Goal: Find contact information: Find contact information

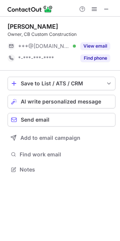
scroll to position [165, 120]
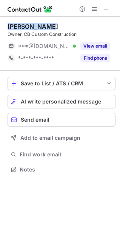
drag, startPoint x: 8, startPoint y: 26, endPoint x: 52, endPoint y: 25, distance: 44.3
click at [52, 25] on div "Chris Bartle" at bounding box center [62, 27] width 108 height 8
copy div "Chris Bartle"
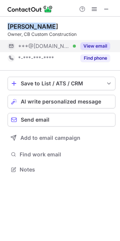
click at [92, 48] on button "View email" at bounding box center [96, 46] width 30 height 8
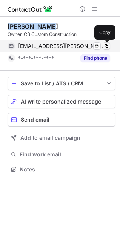
click at [107, 45] on span at bounding box center [107, 46] width 6 height 6
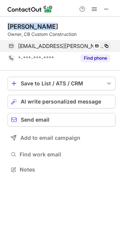
click at [109, 46] on span at bounding box center [107, 46] width 6 height 6
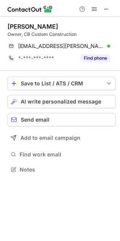
click at [12, 35] on div "Owner, CB Custom Construction" at bounding box center [62, 34] width 108 height 7
copy div "Owner"
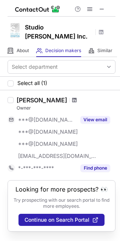
click at [72, 97] on span at bounding box center [74, 100] width 5 height 6
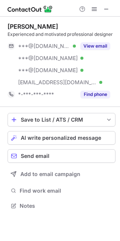
scroll to position [201, 120]
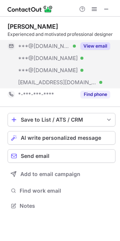
click at [95, 46] on button "View email" at bounding box center [96, 46] width 30 height 8
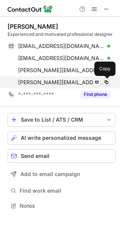
click at [107, 80] on span at bounding box center [107, 82] width 6 height 6
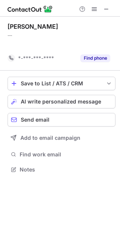
scroll to position [153, 120]
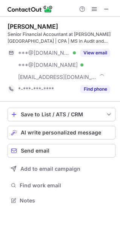
scroll to position [196, 120]
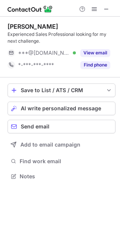
scroll to position [171, 120]
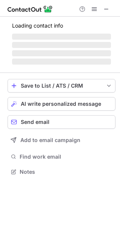
scroll to position [165, 120]
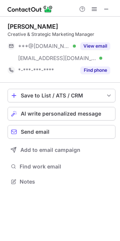
scroll to position [177, 120]
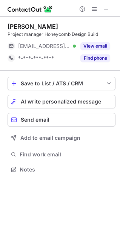
scroll to position [165, 120]
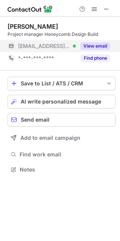
click at [100, 50] on div "View email" at bounding box center [93, 46] width 34 height 12
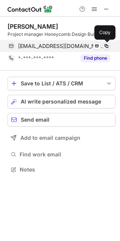
click at [106, 46] on span at bounding box center [107, 46] width 6 height 6
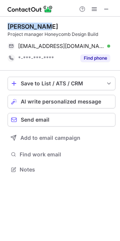
drag, startPoint x: 6, startPoint y: 28, endPoint x: 49, endPoint y: 26, distance: 42.8
click at [49, 26] on div "J.R. Polson Project manager Honeycomb Design Build jr@honeycombdesignbuild.com …" at bounding box center [60, 99] width 120 height 165
copy div "J.R. Polson"
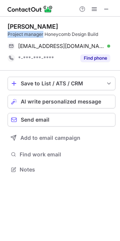
drag, startPoint x: 2, startPoint y: 32, endPoint x: 43, endPoint y: 36, distance: 41.1
click at [43, 36] on div "J.R. Polson Project manager Honeycomb Design Build jr@honeycombdesignbuild.com …" at bounding box center [60, 99] width 120 height 165
copy div "Project manager"
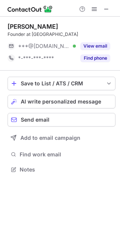
scroll to position [165, 120]
click at [108, 11] on span at bounding box center [107, 9] width 6 height 6
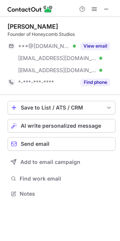
scroll to position [189, 120]
